Goal: Navigation & Orientation: Understand site structure

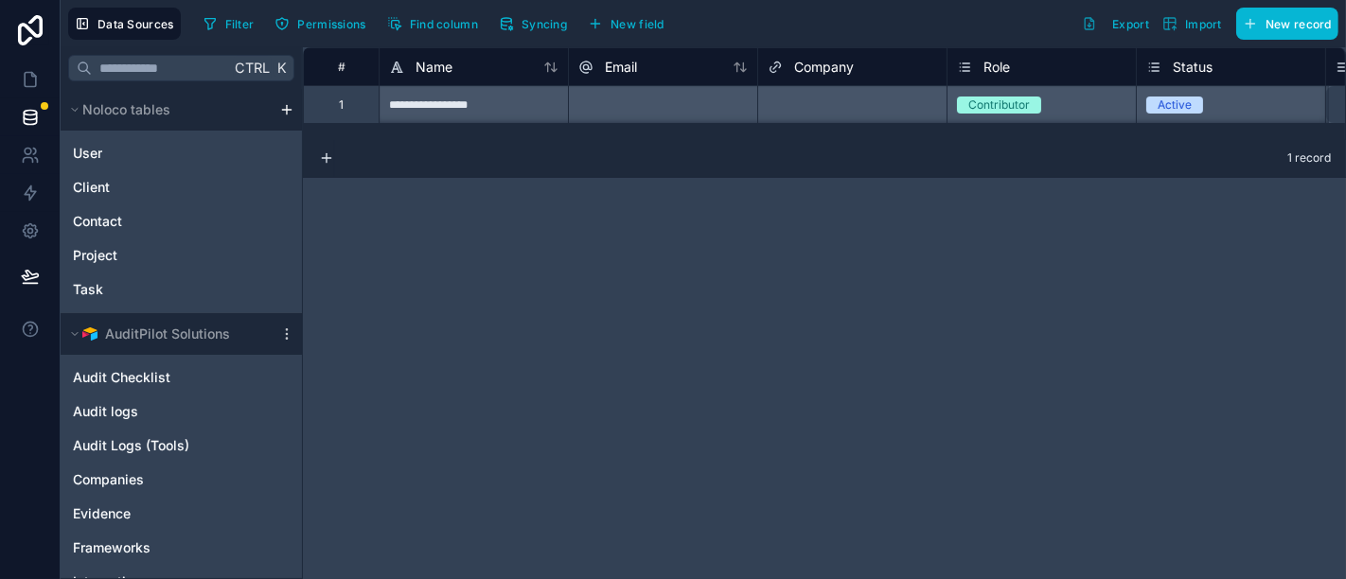
scroll to position [127, 0]
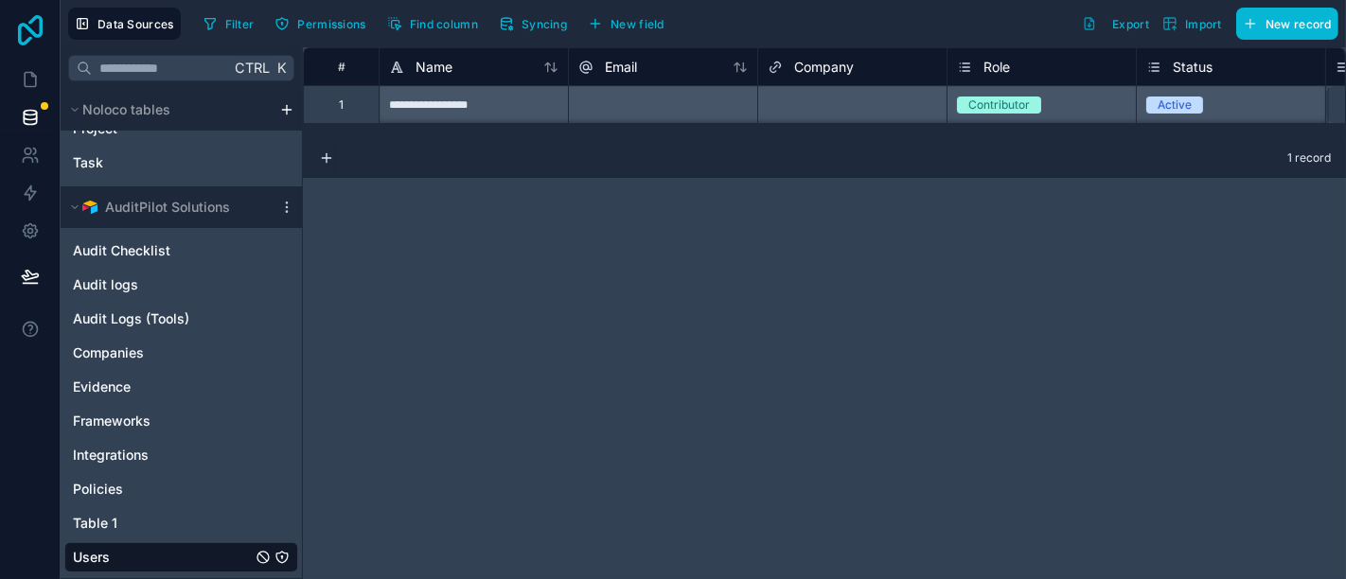
click at [38, 23] on icon at bounding box center [30, 30] width 38 height 30
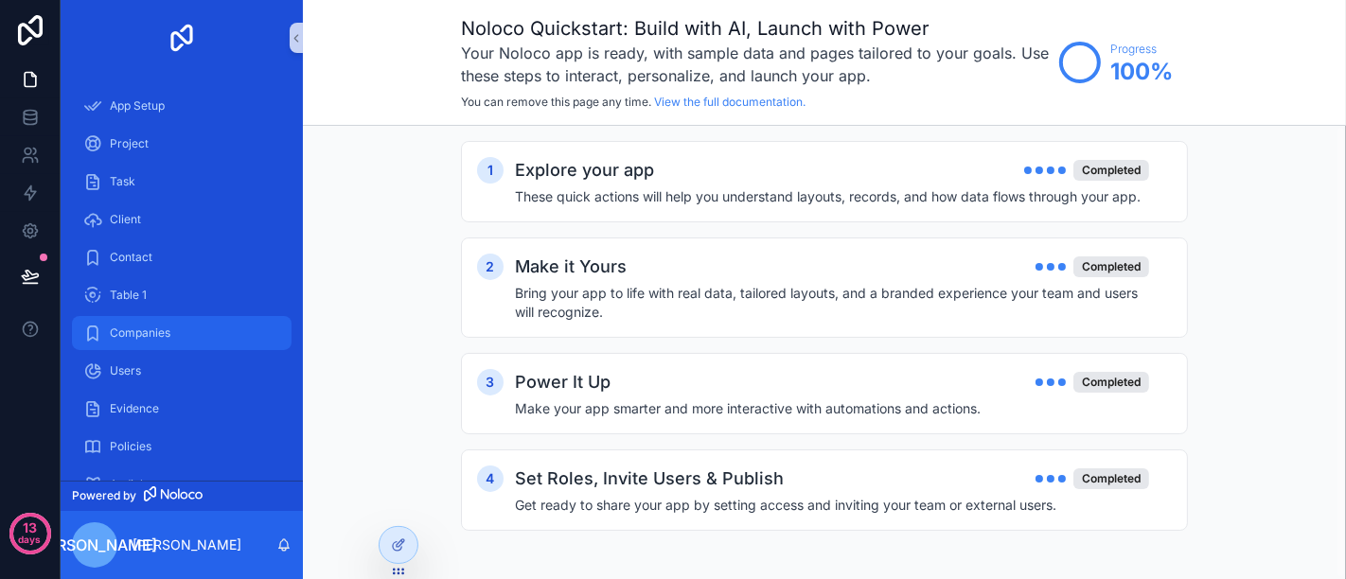
scroll to position [119, 0]
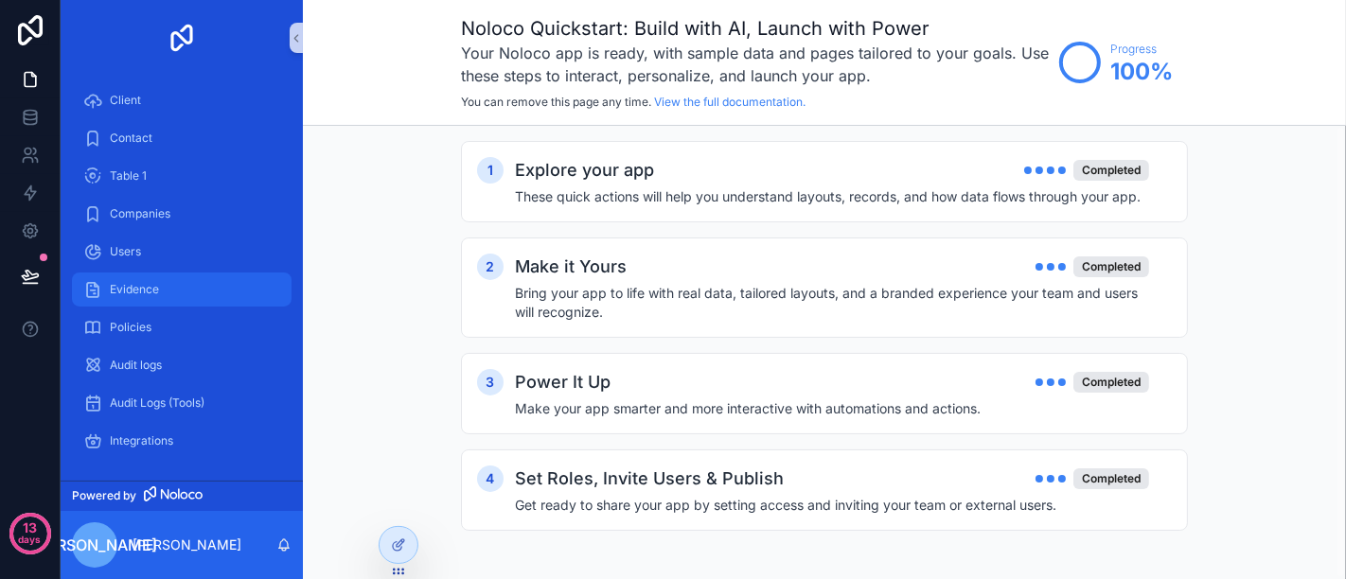
click at [162, 282] on div "Evidence" at bounding box center [181, 290] width 197 height 30
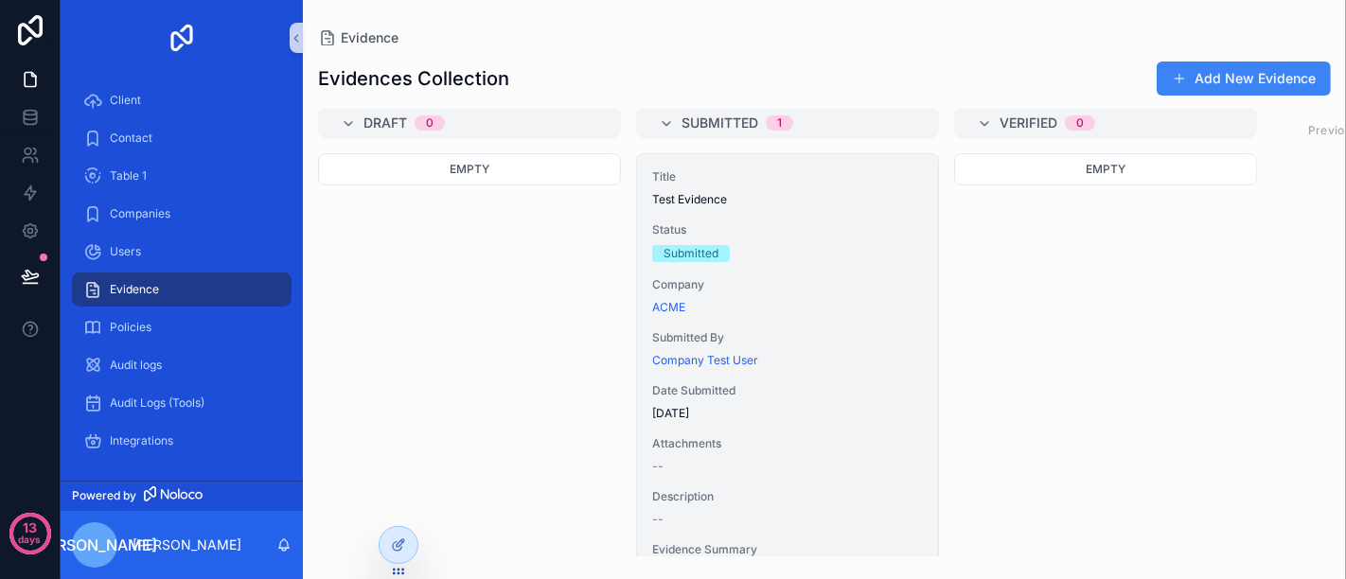
scroll to position [179, 0]
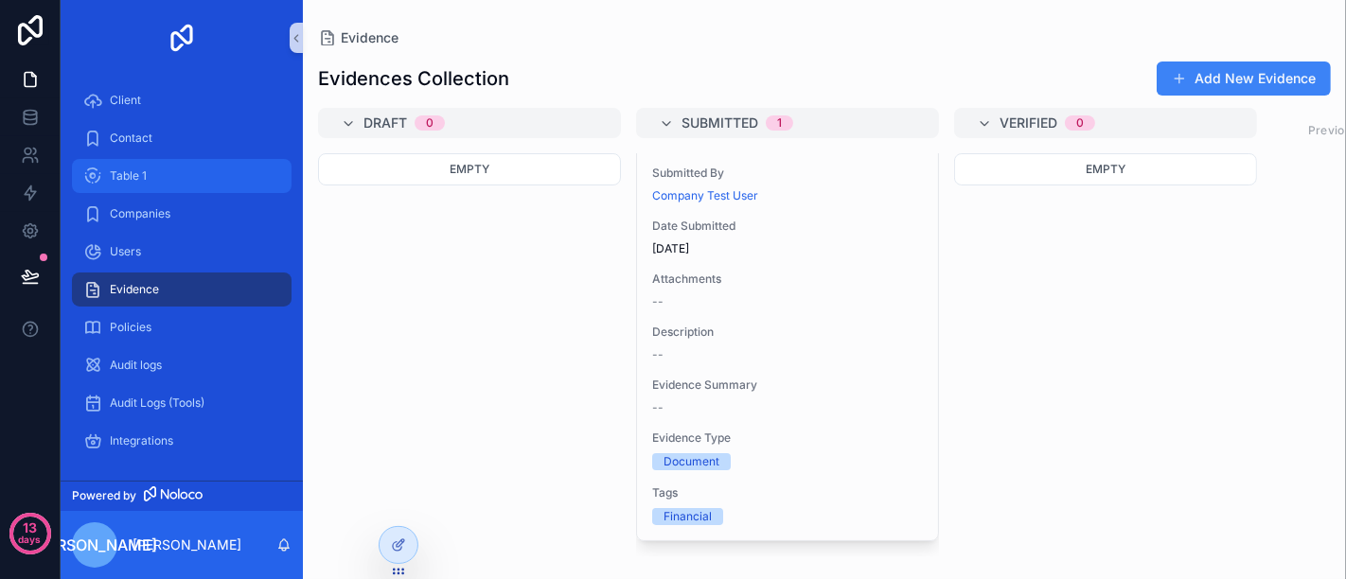
click at [169, 173] on div "Table 1" at bounding box center [181, 176] width 197 height 30
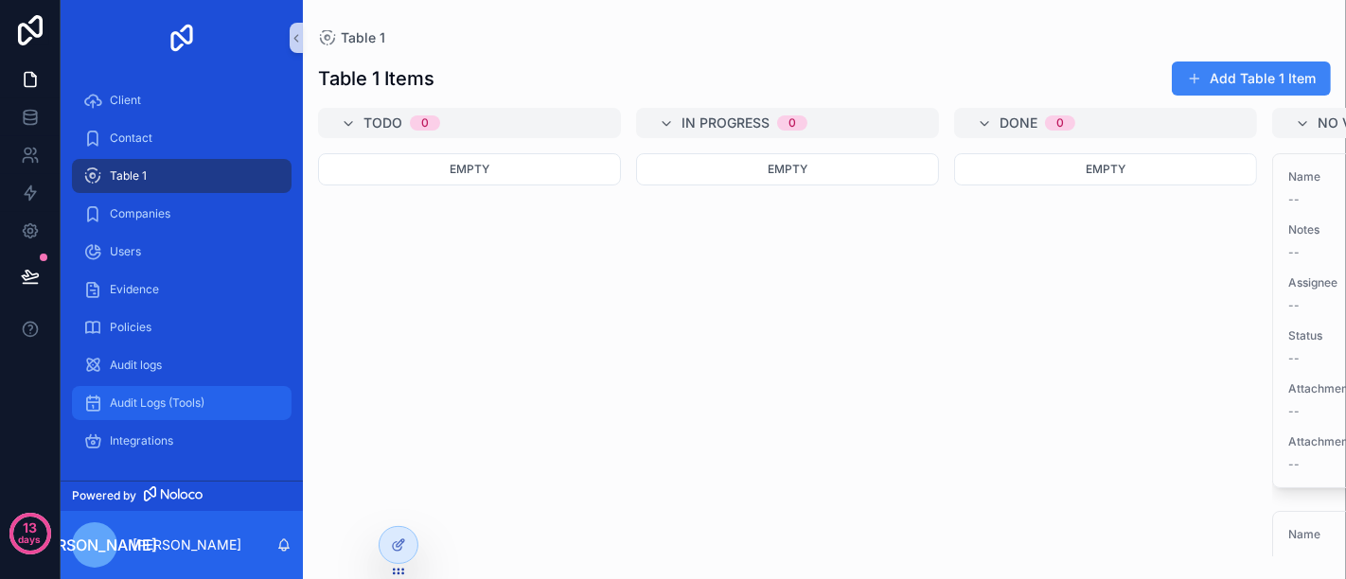
click at [165, 403] on span "Audit Logs (Tools)" at bounding box center [157, 403] width 95 height 15
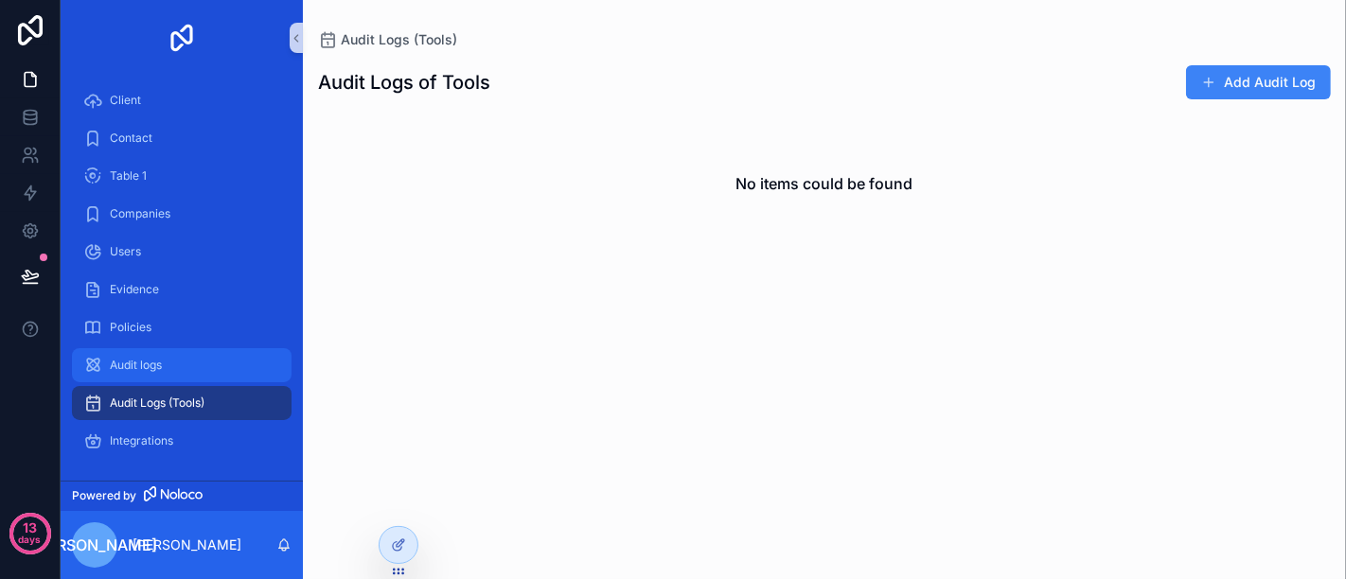
click at [174, 362] on div "Audit logs" at bounding box center [181, 365] width 197 height 30
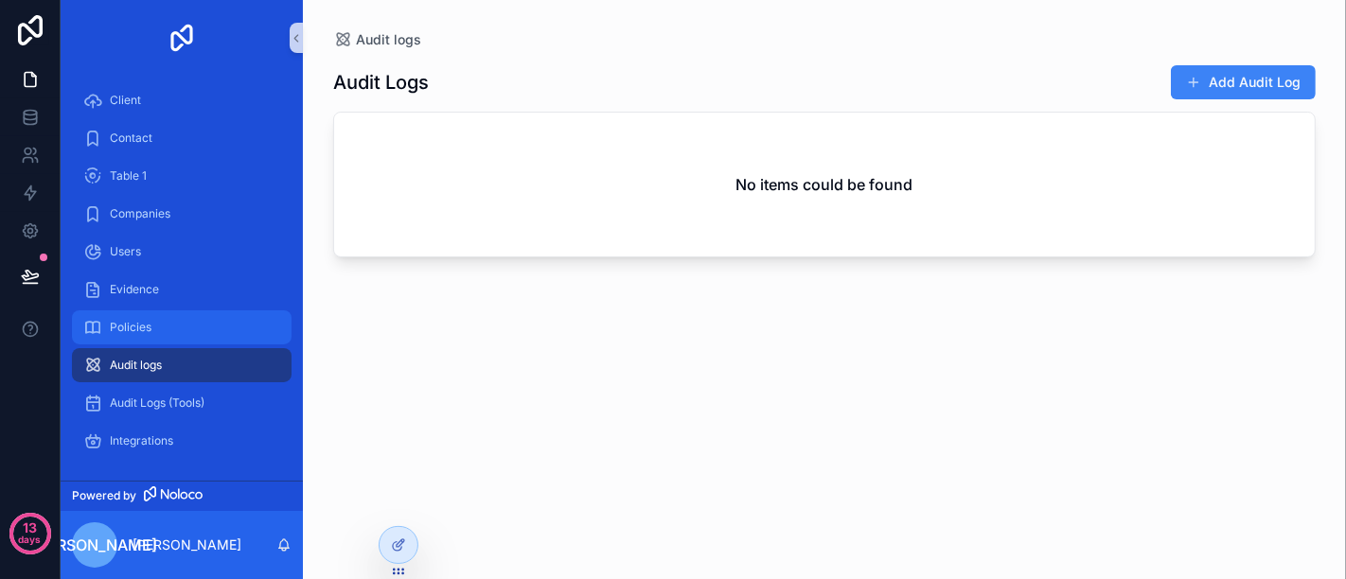
click at [181, 328] on div "Policies" at bounding box center [181, 327] width 197 height 30
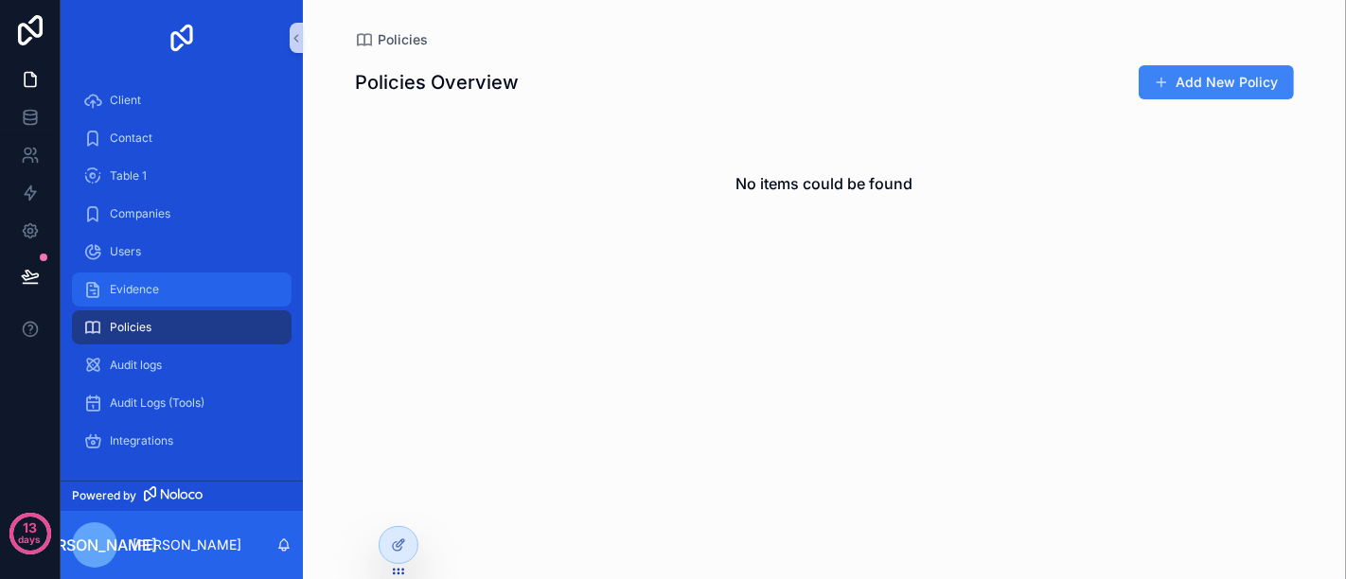
click at [186, 298] on div "Evidence" at bounding box center [181, 290] width 197 height 30
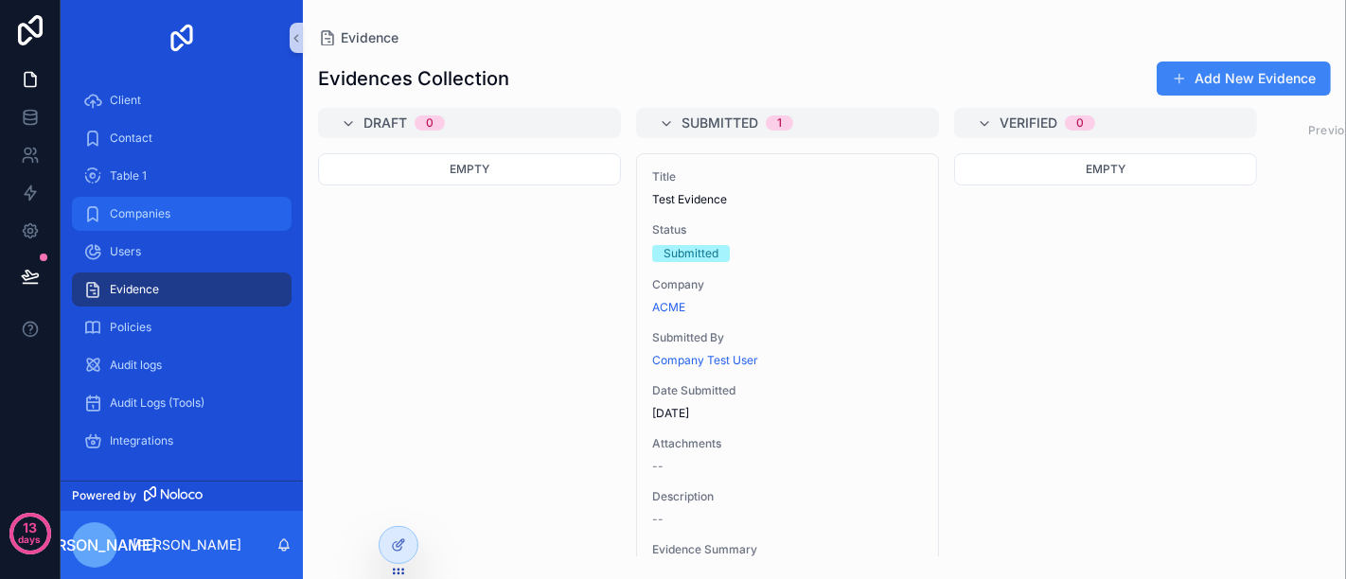
click at [164, 212] on span "Companies" at bounding box center [140, 213] width 61 height 15
